Goal: Information Seeking & Learning: Learn about a topic

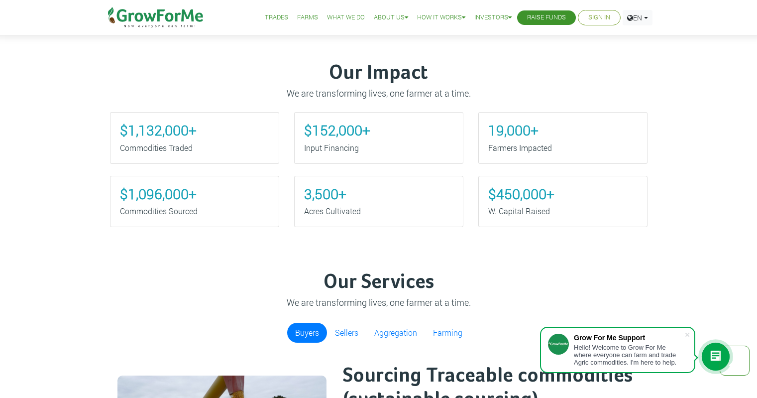
scroll to position [437, 0]
click at [687, 331] on span at bounding box center [687, 335] width 10 height 10
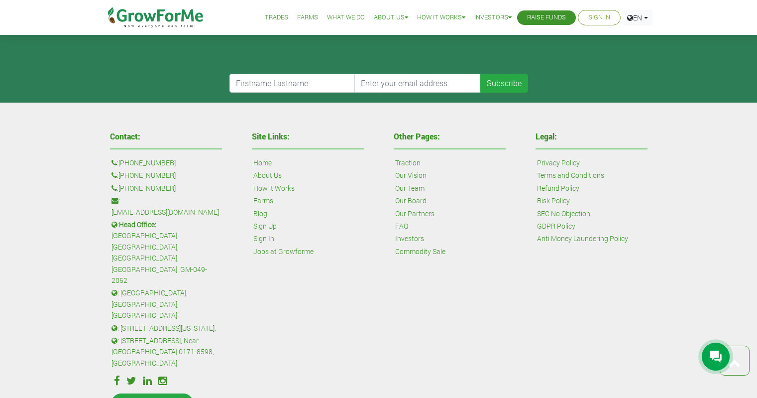
scroll to position [2347, 0]
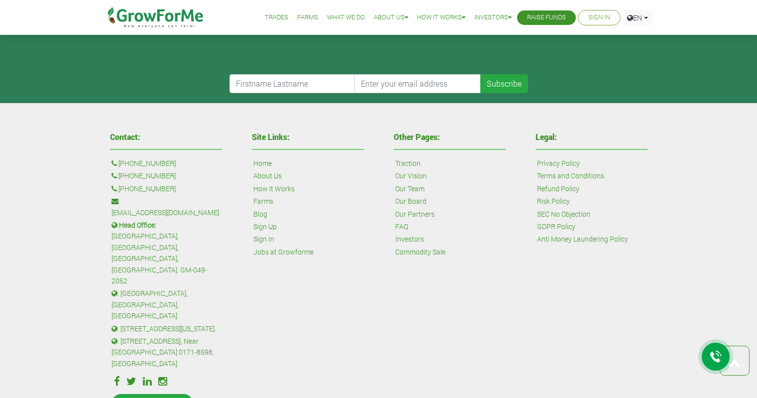
click at [269, 251] on link "Jobs at Growforme" at bounding box center [283, 251] width 60 height 11
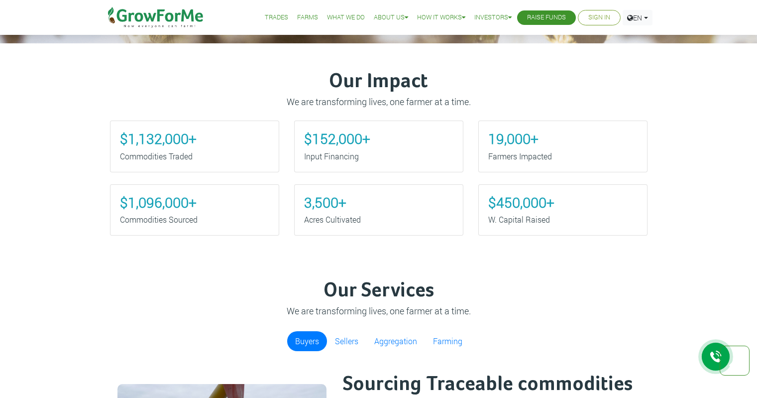
scroll to position [371, 0]
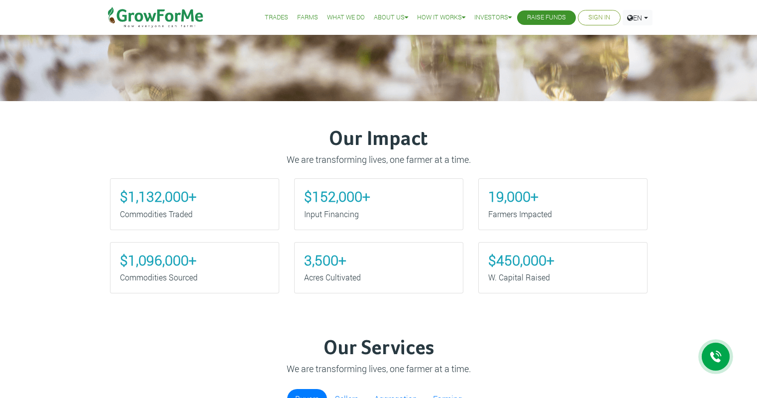
click at [268, 17] on link "Trades" at bounding box center [276, 17] width 23 height 10
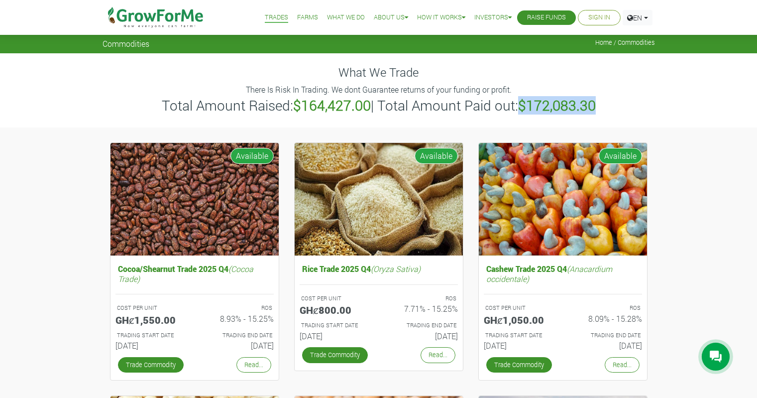
drag, startPoint x: 523, startPoint y: 104, endPoint x: 601, endPoint y: 104, distance: 77.6
click at [601, 104] on h3 "Total Amount Raised: $164,427.00 | Total Amount Paid out: $172,083.30" at bounding box center [379, 105] width 550 height 17
